Goal: Find specific page/section: Find specific page/section

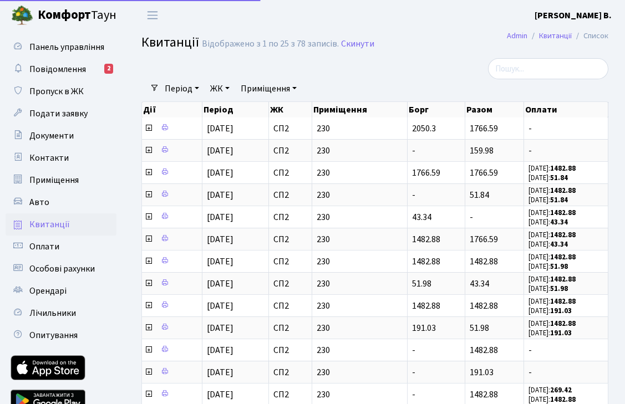
select select "25"
click at [61, 12] on b "Комфорт" at bounding box center [64, 15] width 53 height 18
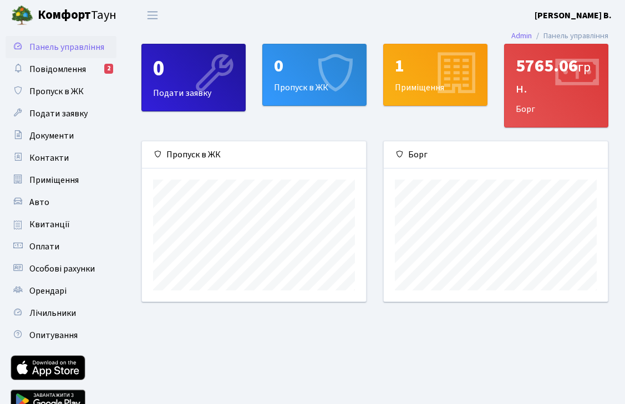
scroll to position [160, 224]
click at [43, 218] on link "Квитанції" at bounding box center [61, 224] width 111 height 22
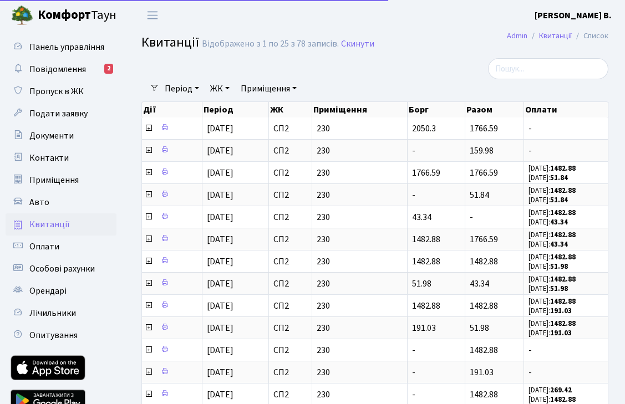
select select "25"
click at [60, 48] on span "Панель управління" at bounding box center [66, 47] width 75 height 12
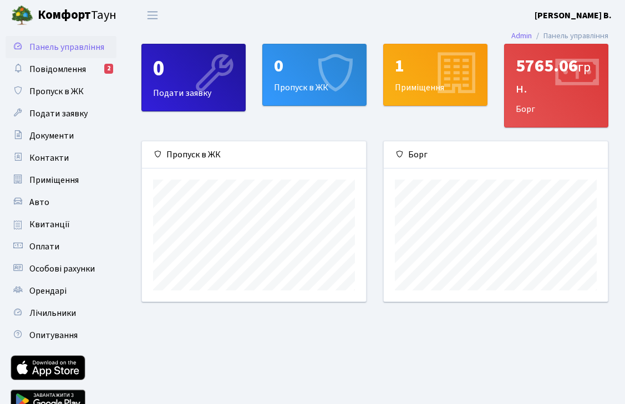
scroll to position [160, 224]
click at [44, 226] on span "Квитанції" at bounding box center [49, 224] width 40 height 12
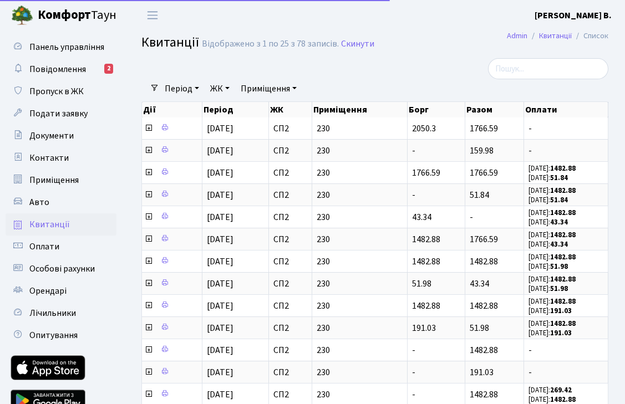
select select "25"
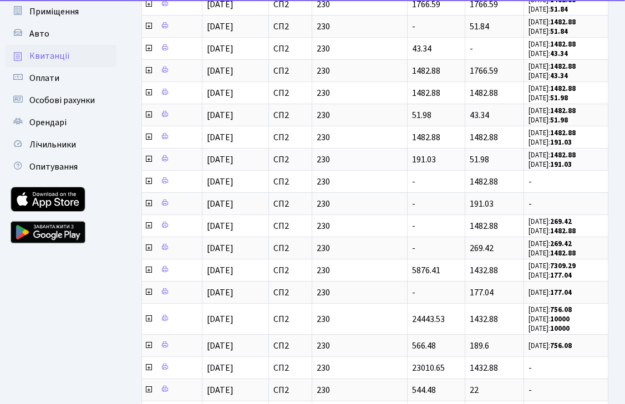
scroll to position [151, 0]
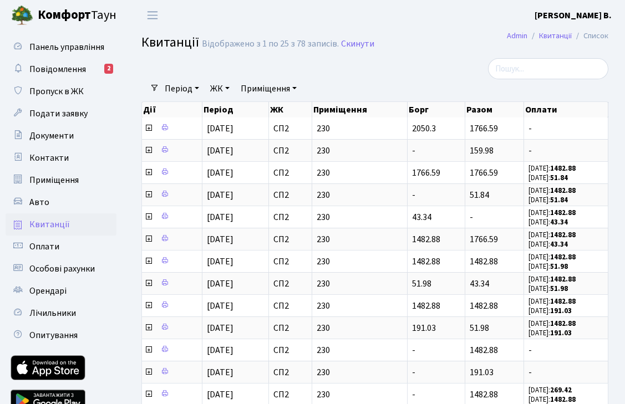
select select "25"
